Goal: Check status: Check status

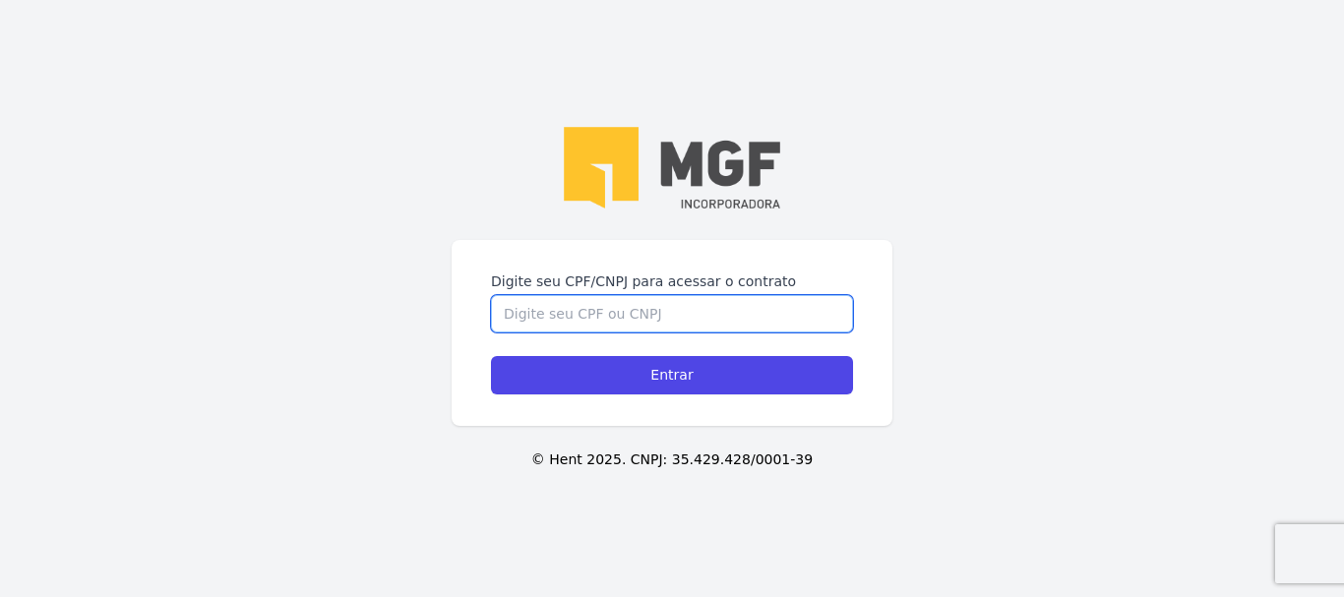
click at [613, 313] on input "Digite seu CPF/CNPJ para acessar o contrato" at bounding box center [672, 313] width 362 height 37
type input "02916514023"
click at [491, 356] on input "Entrar" at bounding box center [672, 375] width 362 height 38
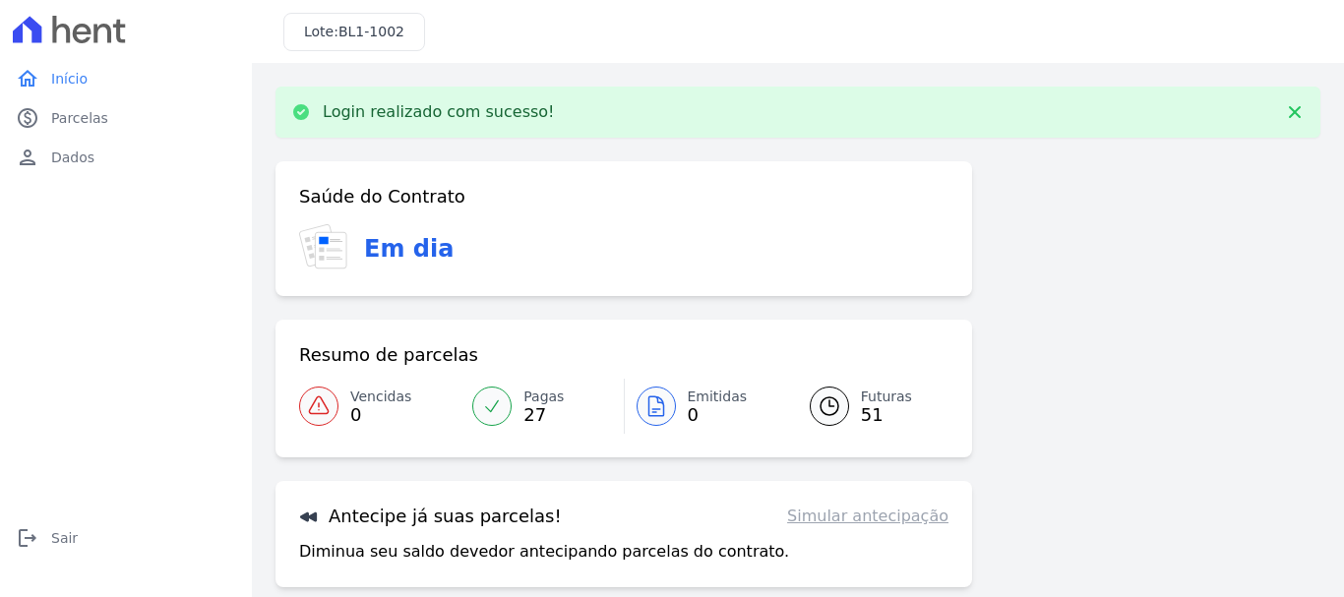
click at [833, 404] on icon at bounding box center [830, 407] width 24 height 24
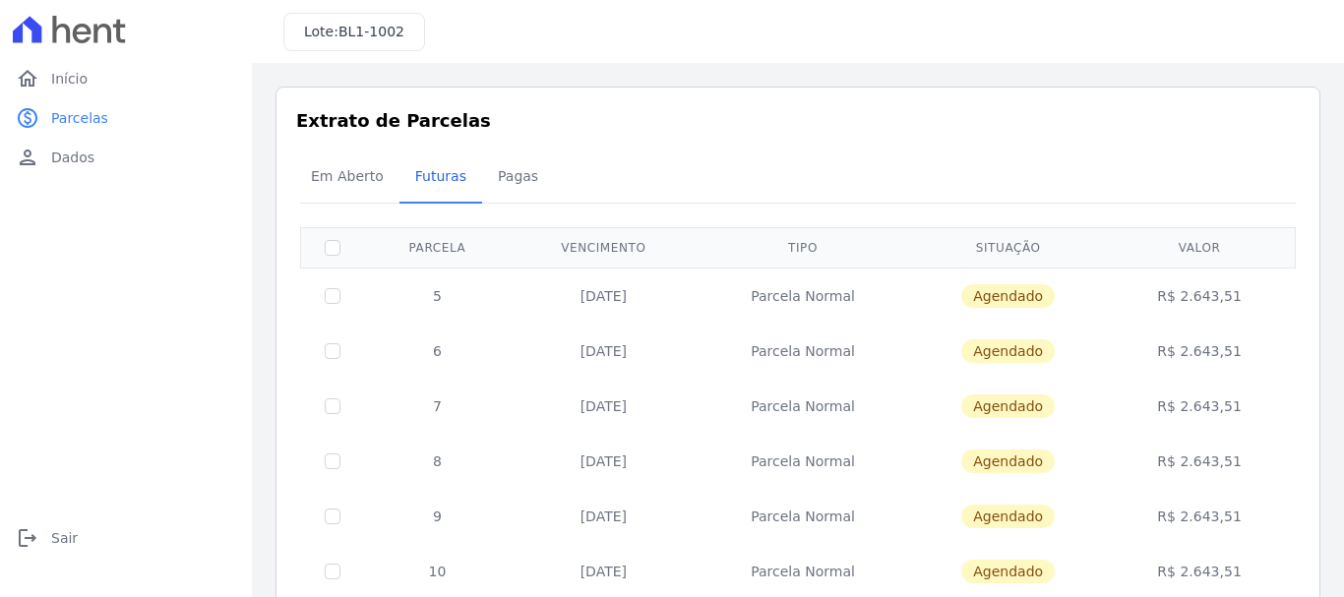
drag, startPoint x: 845, startPoint y: 390, endPoint x: 788, endPoint y: 229, distance: 170.3
click at [861, 203] on div at bounding box center [798, 203] width 996 height 1
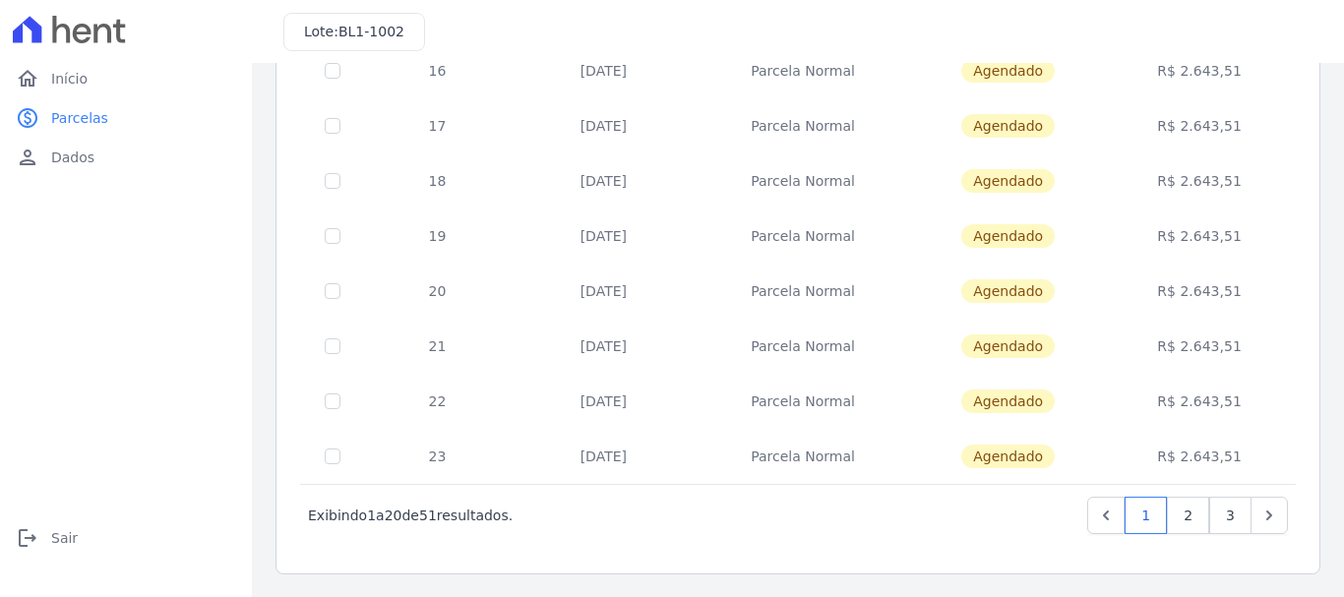
scroll to position [888, 0]
click at [1260, 515] on icon "Next" at bounding box center [1270, 515] width 20 height 20
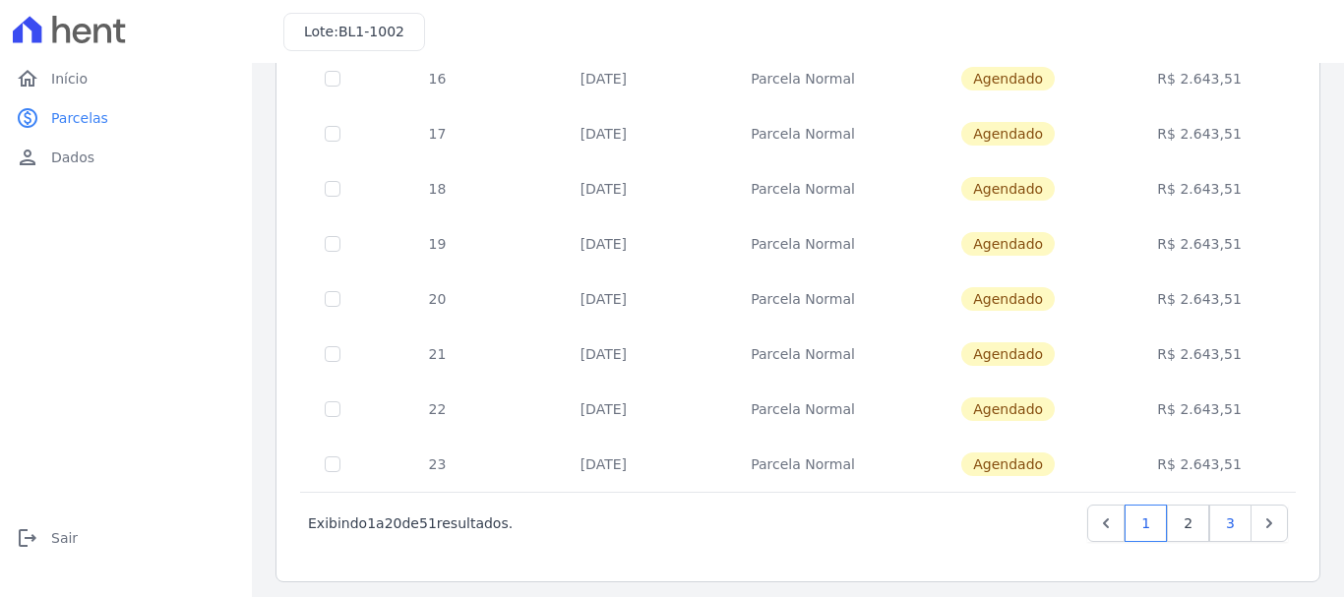
scroll to position [888, 0]
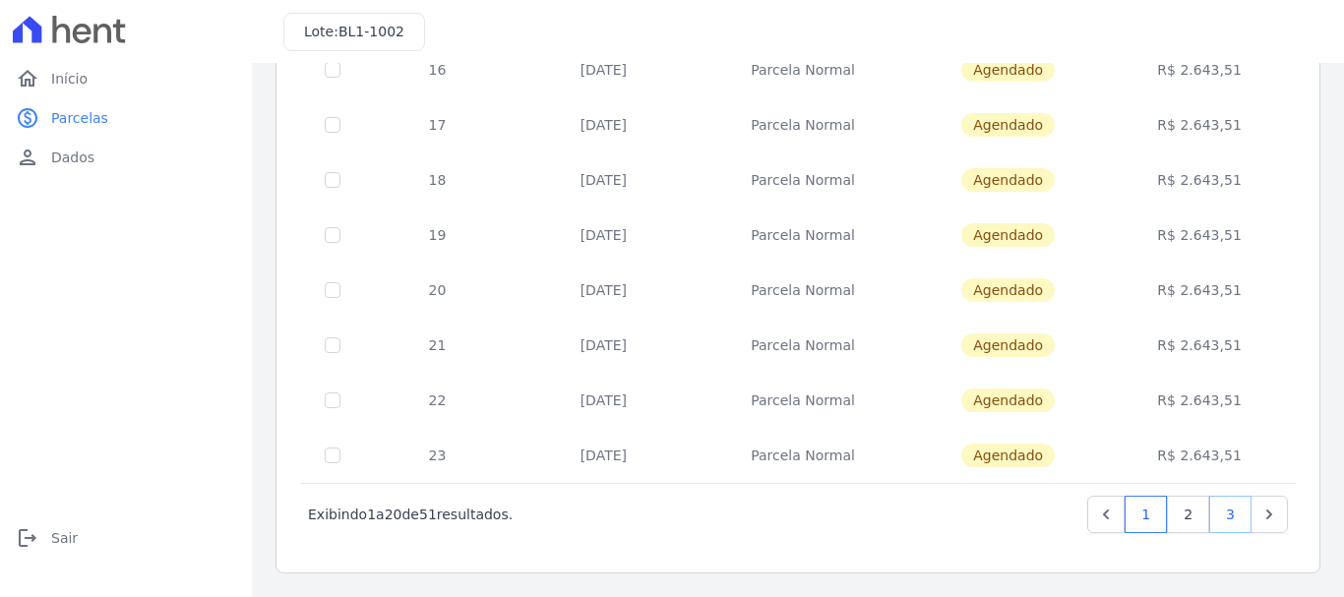
click at [1210, 511] on link "3" at bounding box center [1231, 514] width 42 height 37
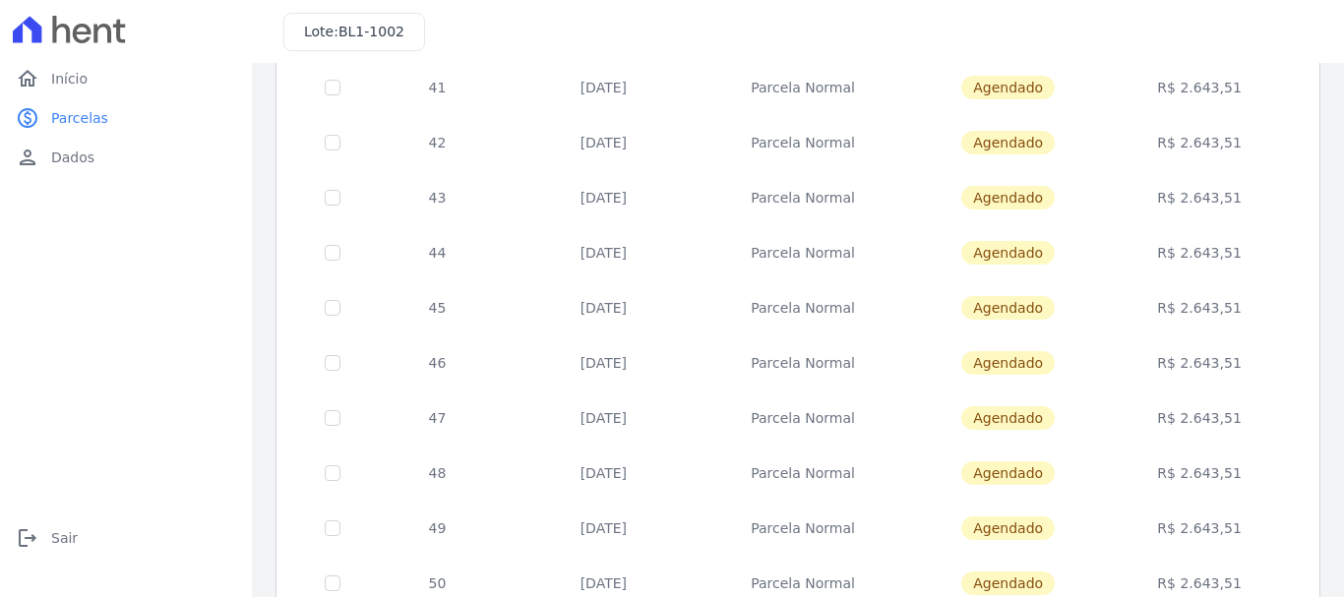
scroll to position [195, 0]
